Goal: Information Seeking & Learning: Learn about a topic

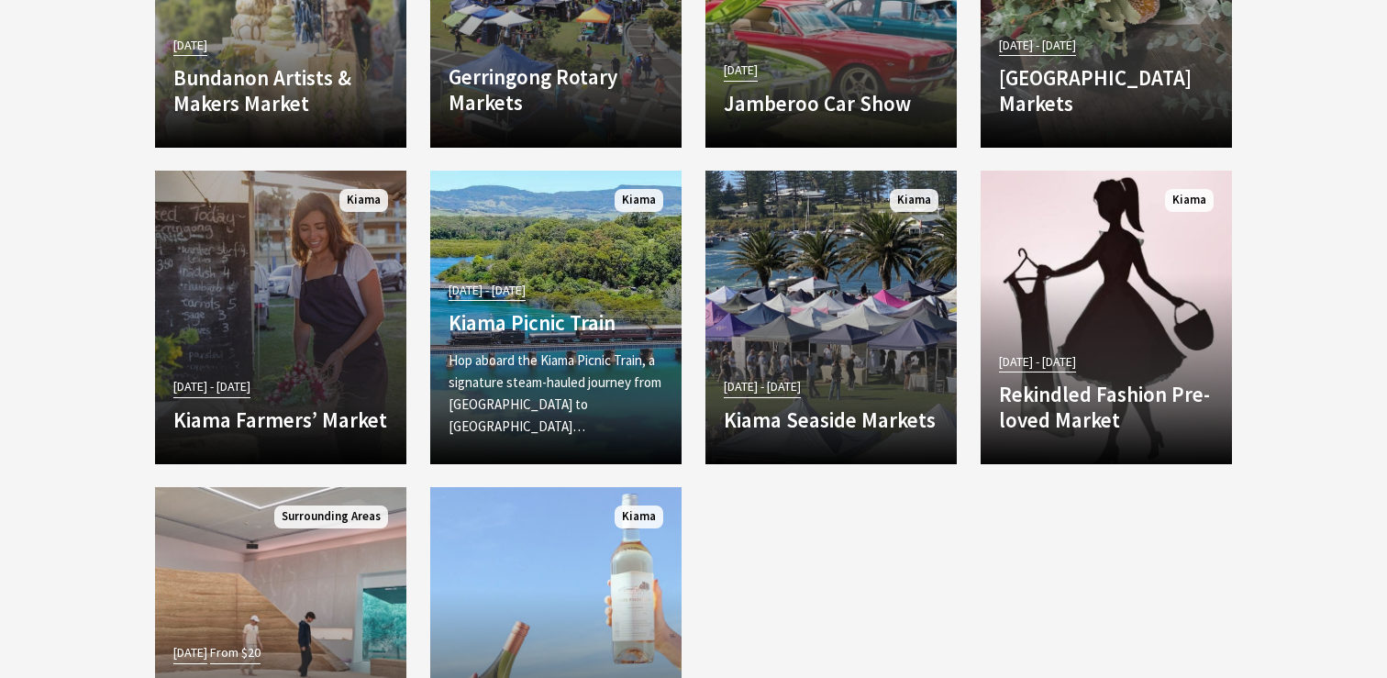
scroll to position [3345, 0]
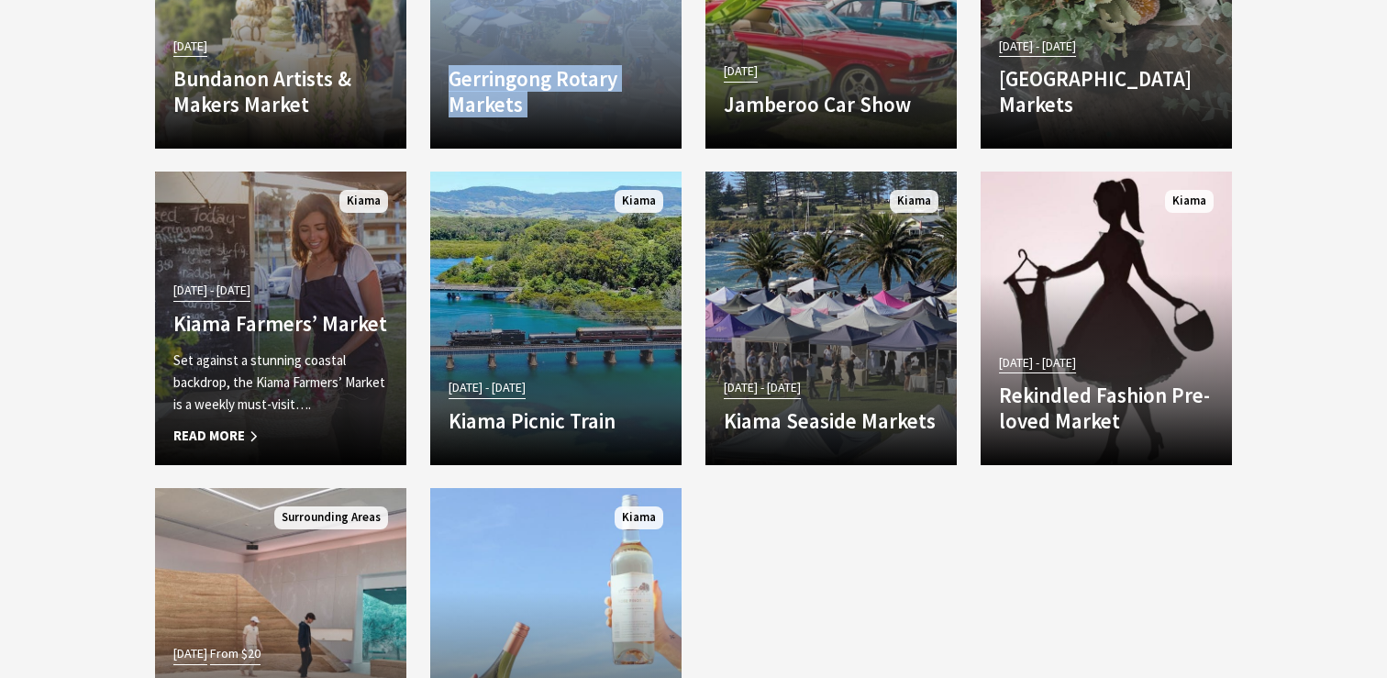
click at [278, 217] on link "[DATE] - [DATE] Kiama Farmers’ Market Set against a stunning coastal backdrop, …" at bounding box center [280, 319] width 251 height 294
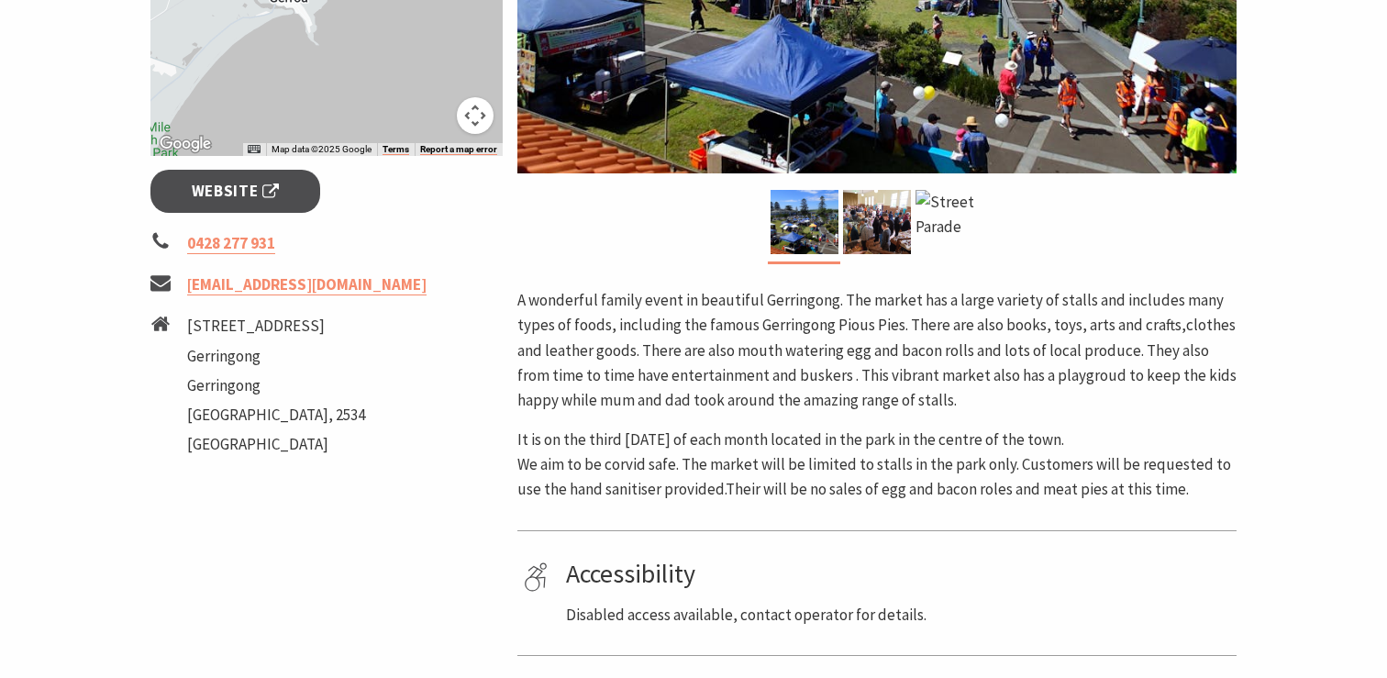
scroll to position [647, 0]
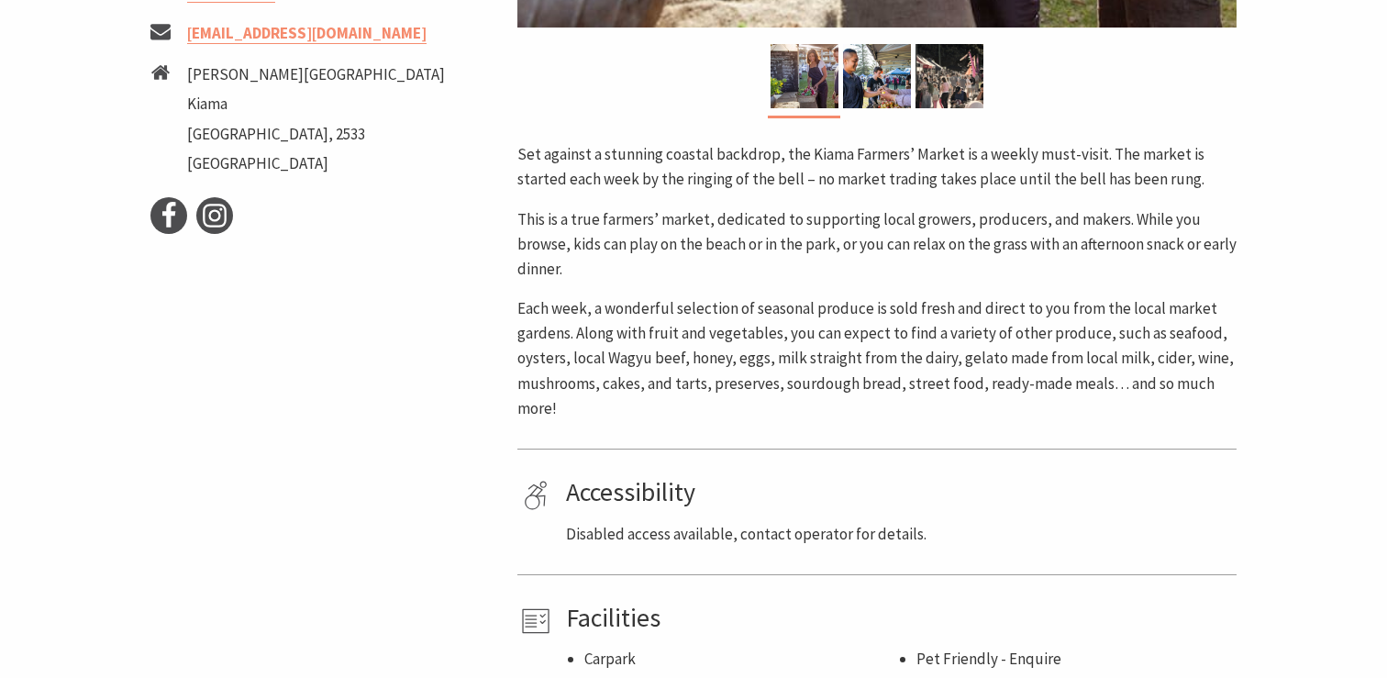
scroll to position [790, 0]
